Goal: Download file/media

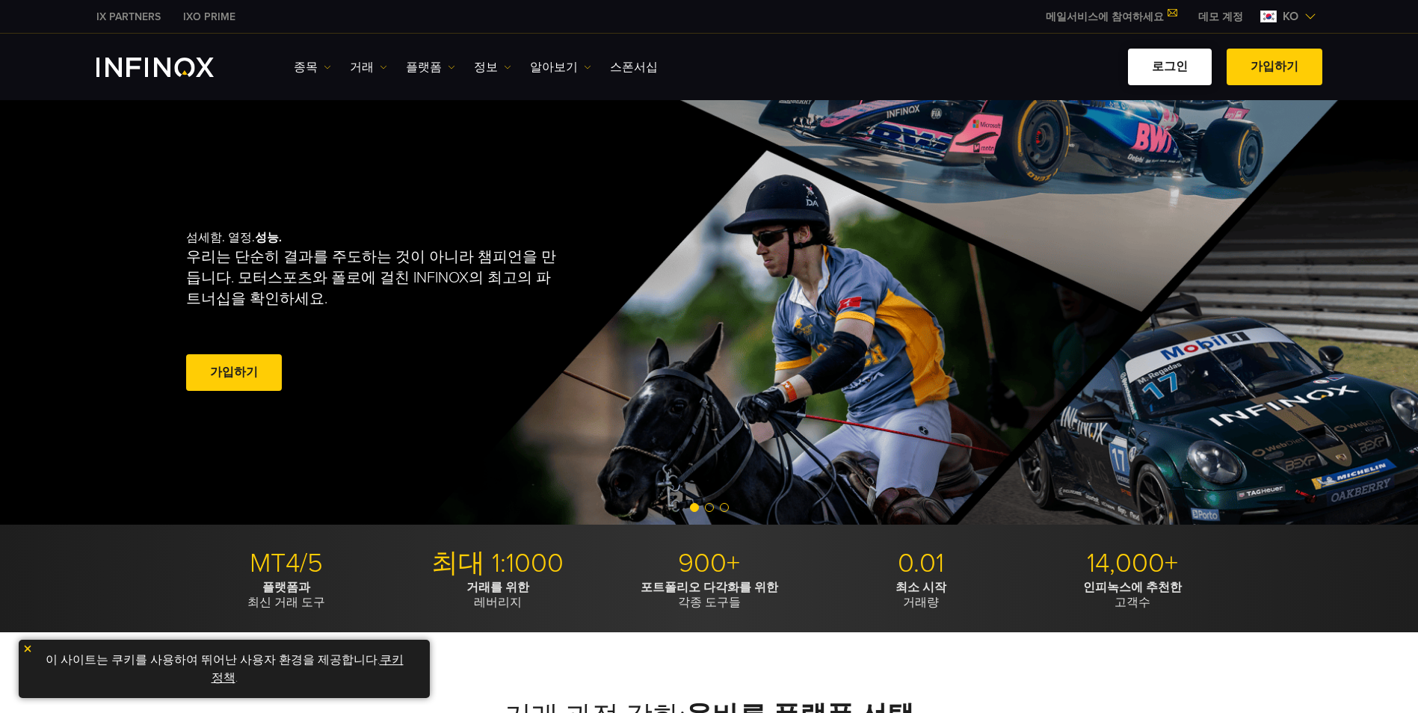
drag, startPoint x: 0, startPoint y: 0, endPoint x: 1182, endPoint y: 68, distance: 1183.5
click at [1182, 68] on link "로그인" at bounding box center [1170, 67] width 84 height 37
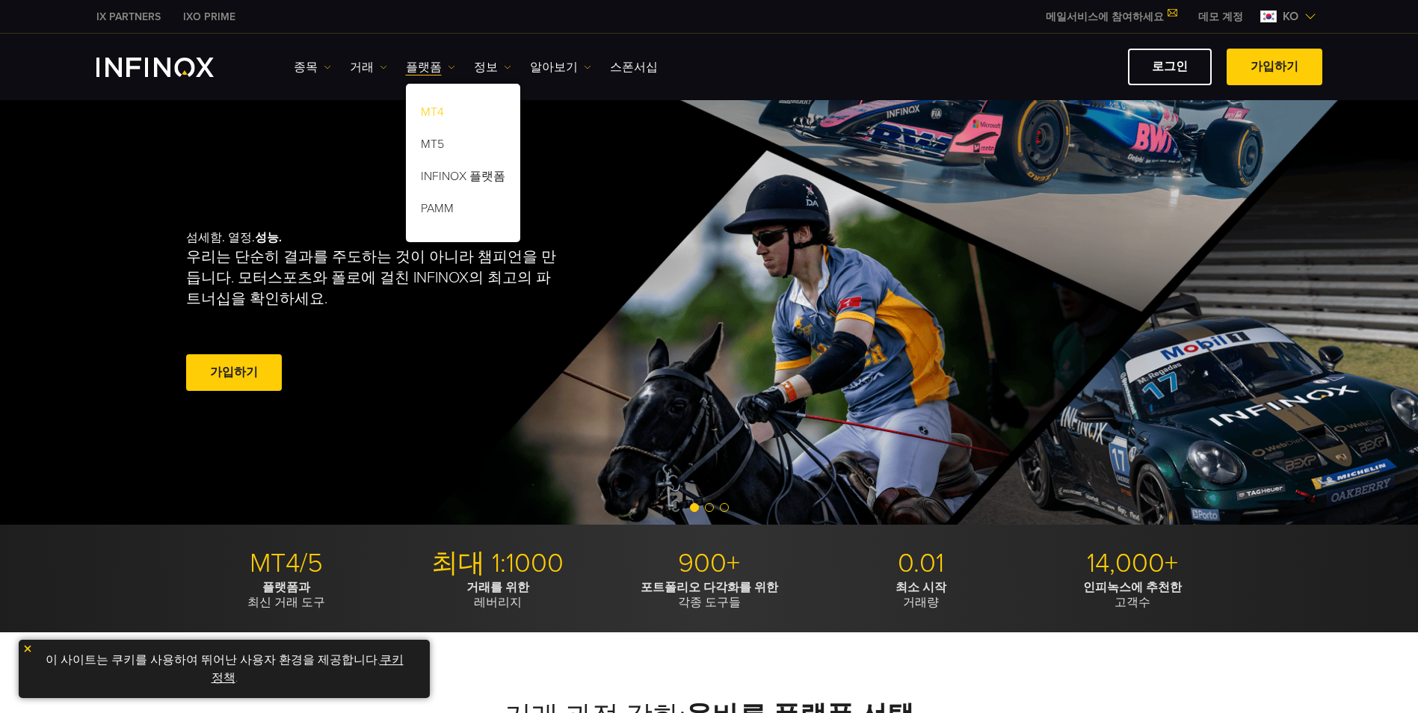
click at [446, 108] on link "MT4" at bounding box center [463, 115] width 114 height 32
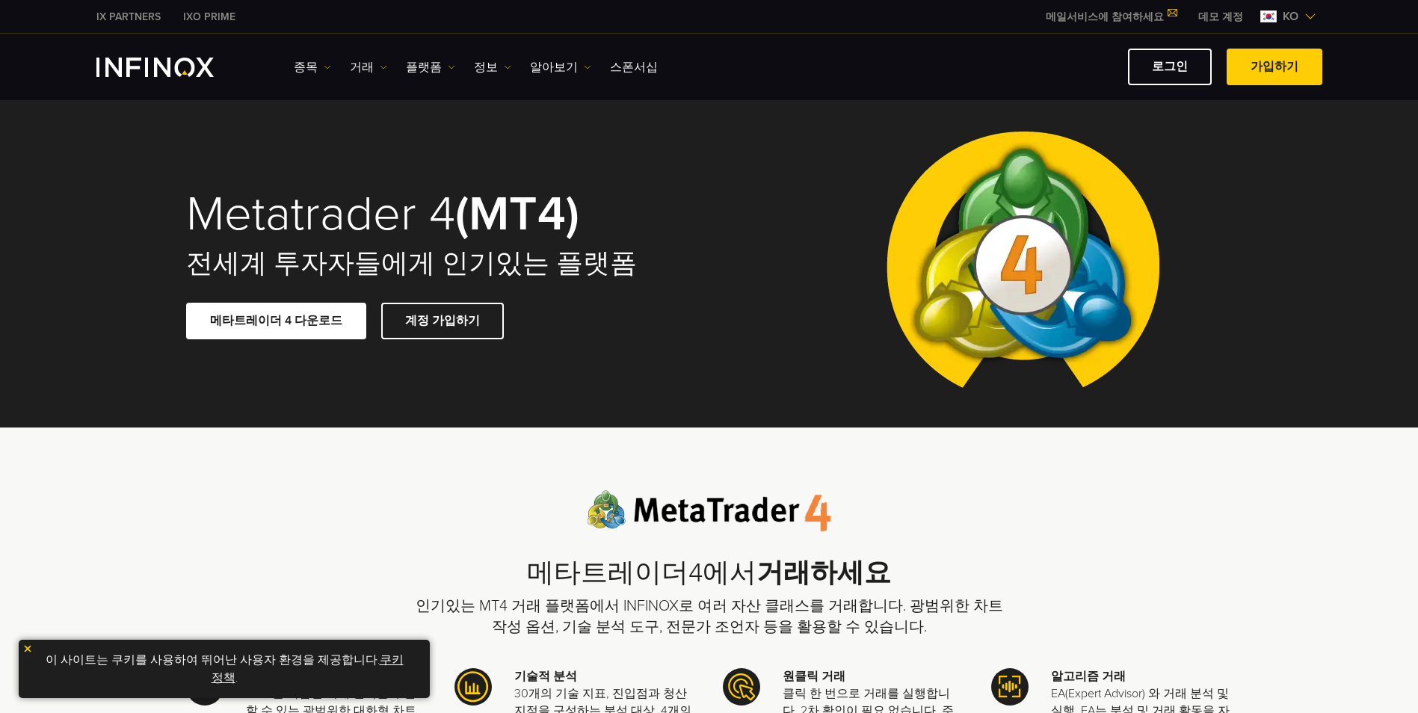
click at [283, 327] on link "메타트레이더 4 다운로드" at bounding box center [276, 321] width 180 height 37
